Goal: Task Accomplishment & Management: Use online tool/utility

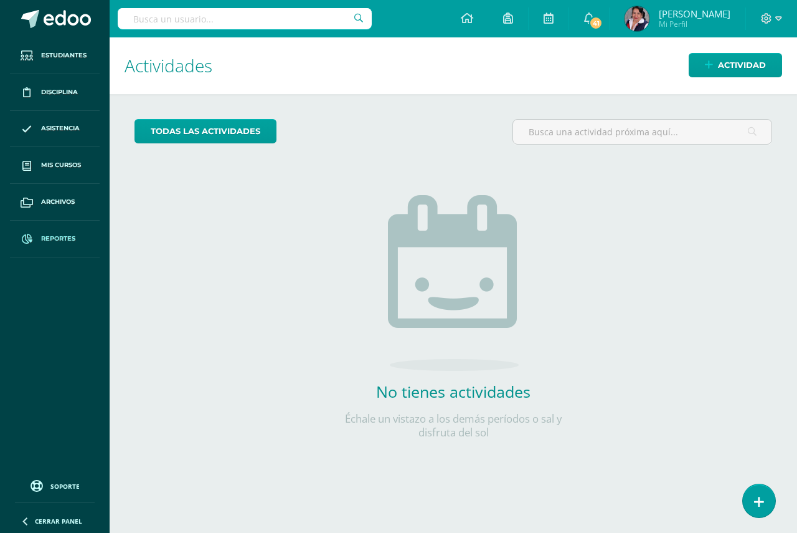
click at [61, 240] on span "Reportes" at bounding box center [58, 239] width 34 height 10
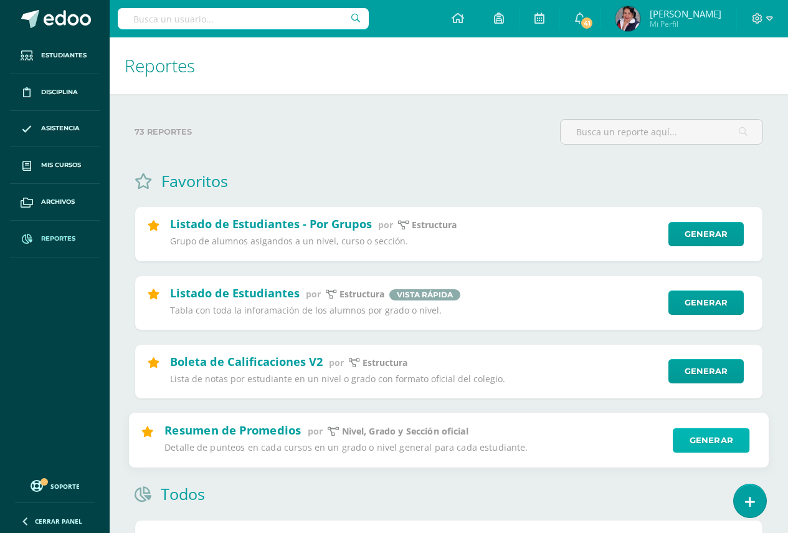
click at [700, 439] on link "Generar" at bounding box center [711, 439] width 77 height 25
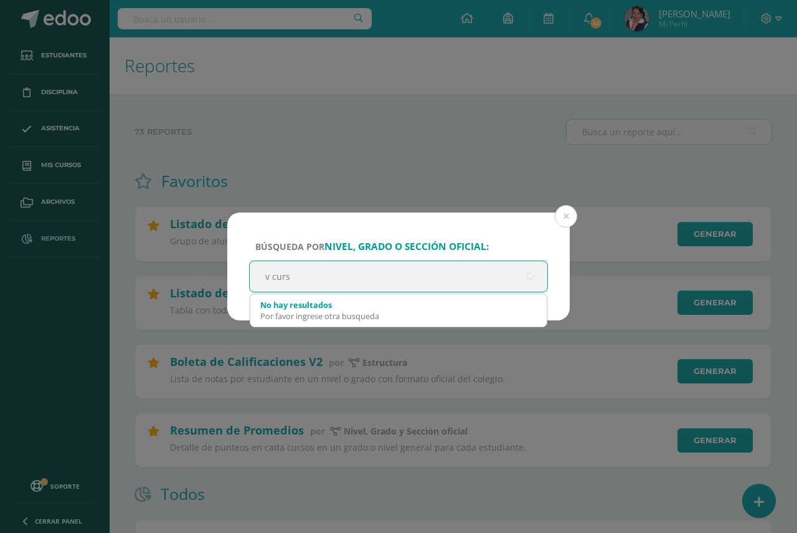
type input "v curso"
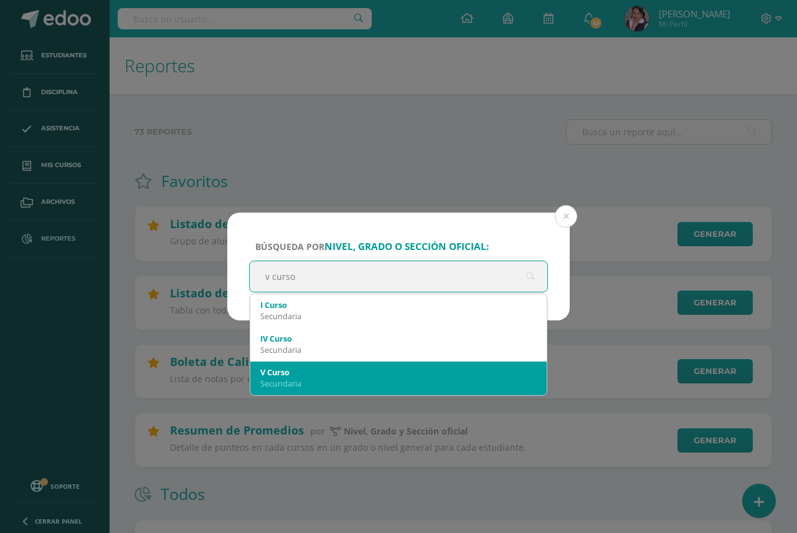
click at [330, 381] on div "Secundaria" at bounding box center [398, 383] width 277 height 11
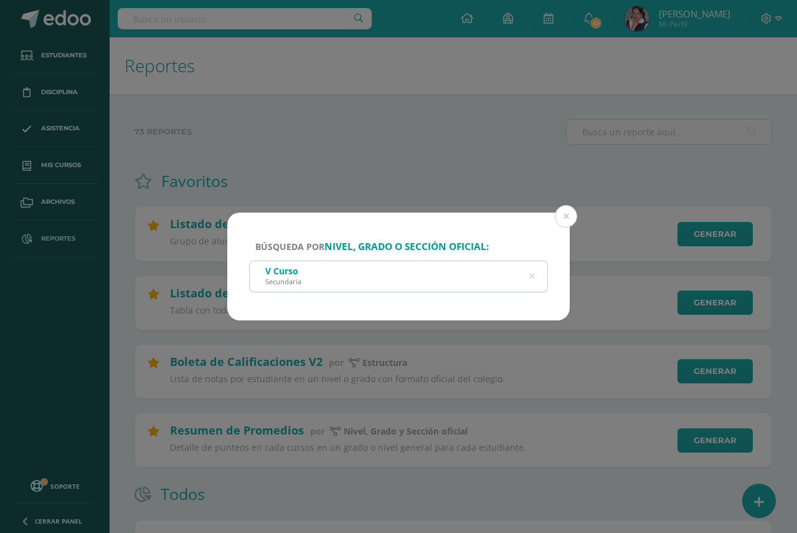
click at [298, 271] on div "V Curso" at bounding box center [283, 271] width 36 height 12
click at [290, 267] on div "V Curso" at bounding box center [283, 271] width 36 height 12
click at [285, 275] on div "V Curso" at bounding box center [283, 271] width 36 height 12
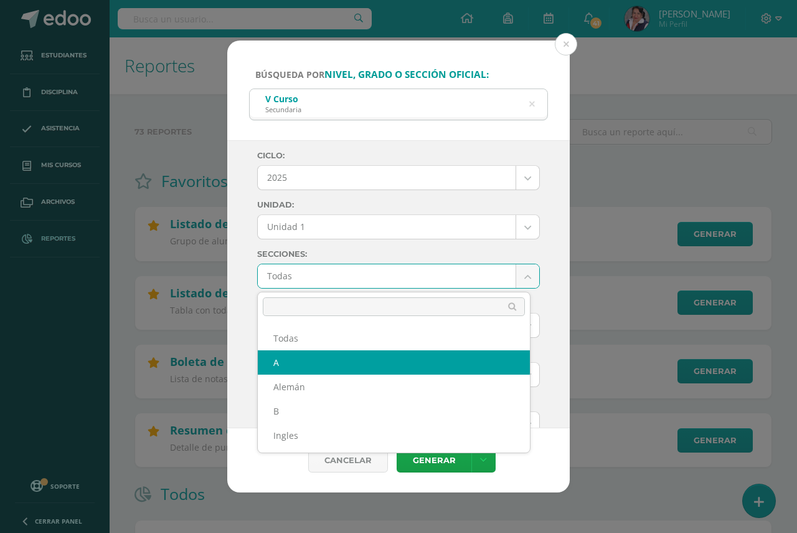
select select "A"
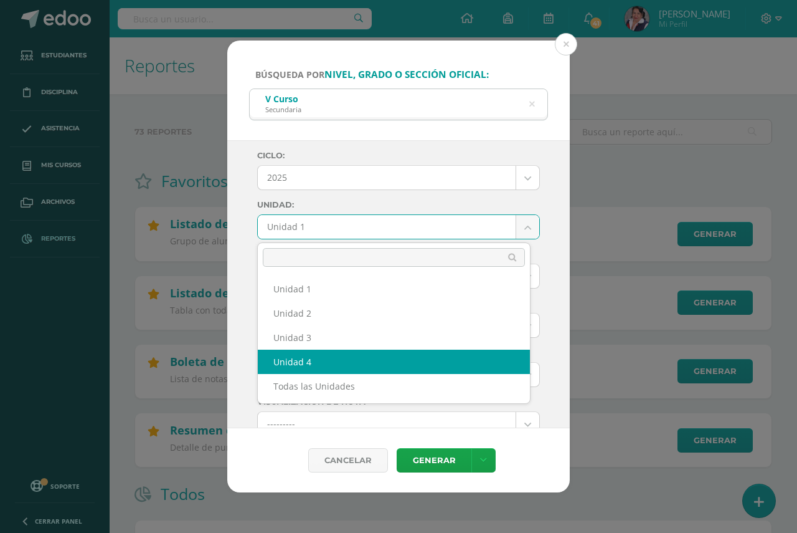
select select "Unidad 4"
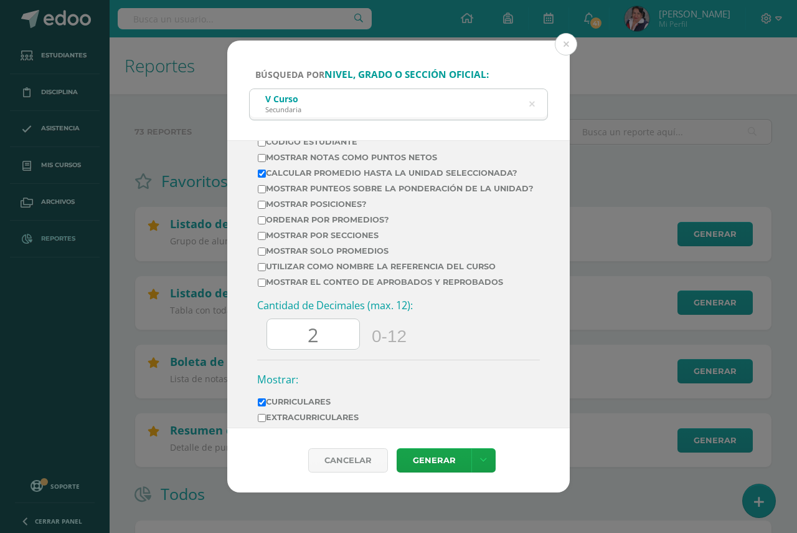
scroll to position [595, 0]
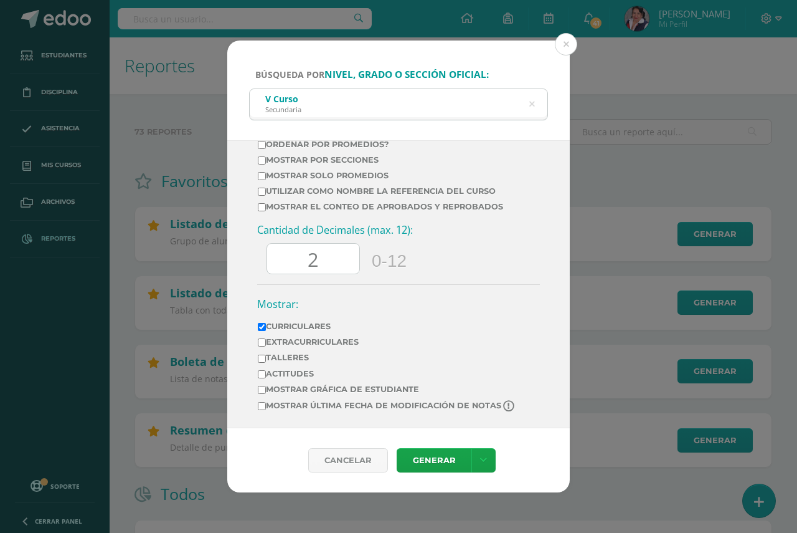
click at [330, 260] on input "2" at bounding box center [313, 259] width 92 height 31
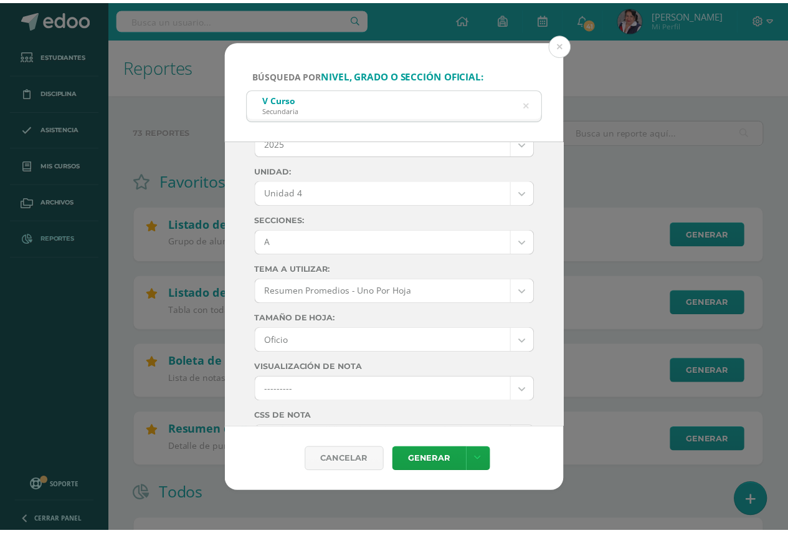
scroll to position [0, 0]
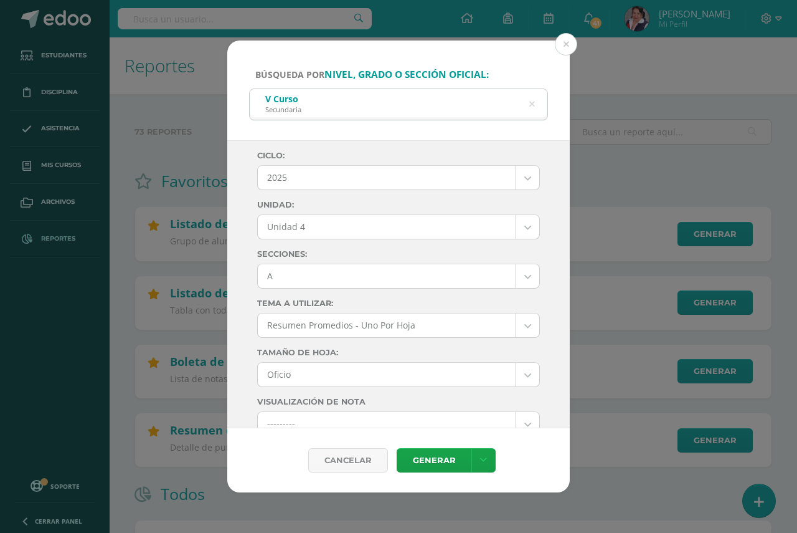
type input "0"
